Goal: Subscribe to service/newsletter

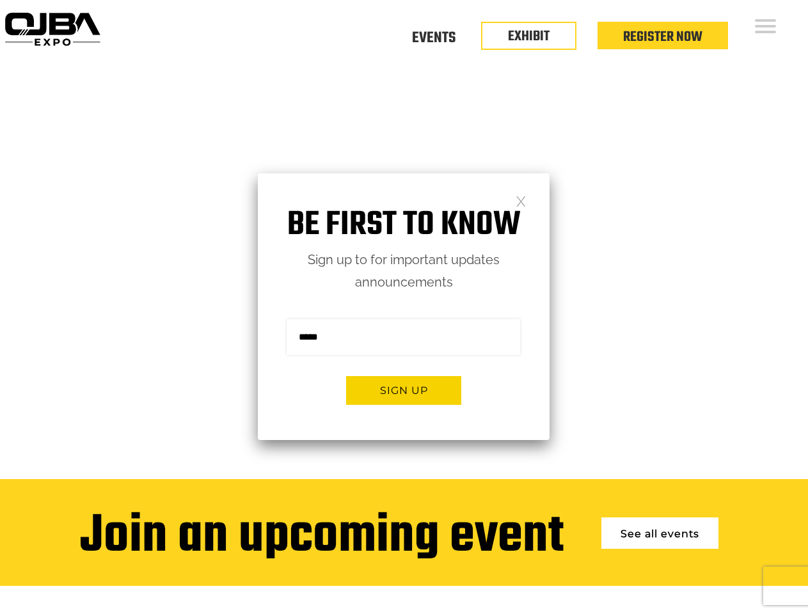
click at [404, 307] on form "Sign me up for the newsletter! ******* Sign up" at bounding box center [404, 367] width 292 height 147
click at [404, 390] on button "Sign up" at bounding box center [403, 390] width 115 height 29
